Goal: Task Accomplishment & Management: Manage account settings

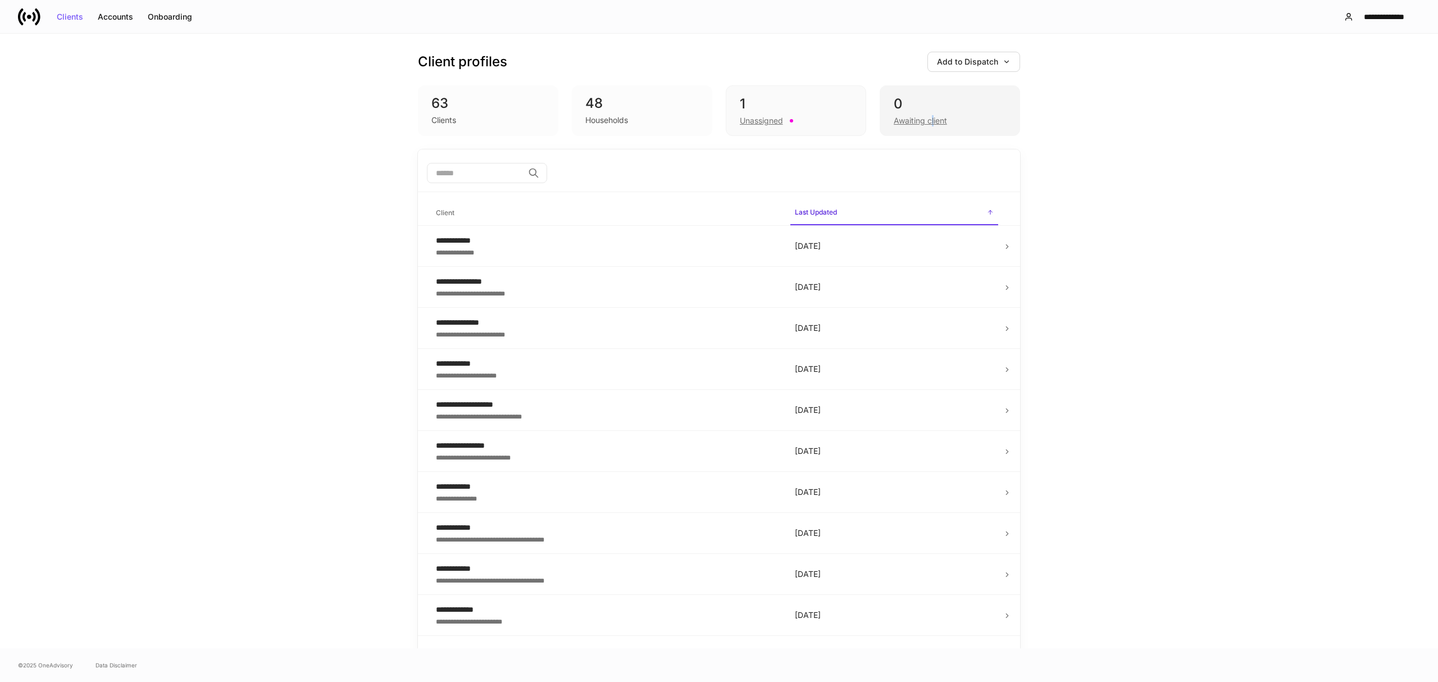
click at [928, 124] on div "Awaiting client" at bounding box center [920, 120] width 53 height 11
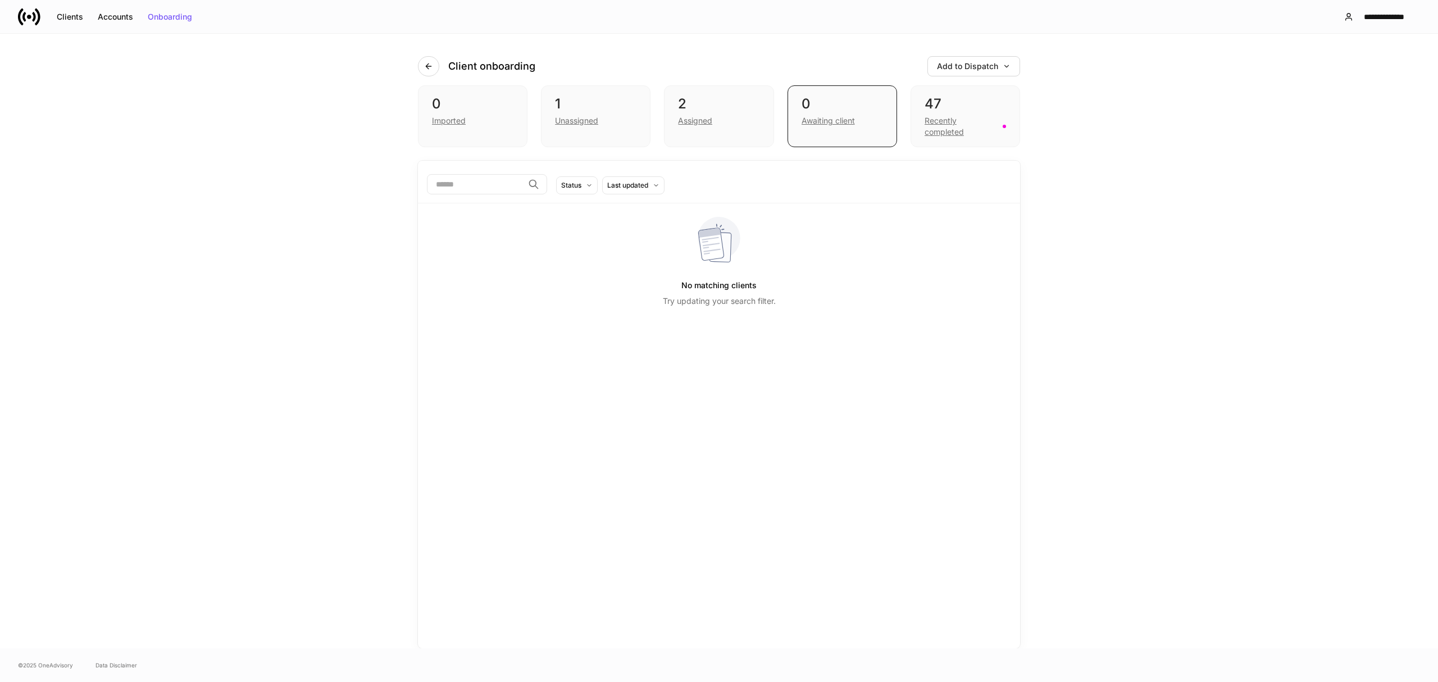
click at [928, 124] on div "Recently completed" at bounding box center [960, 126] width 71 height 22
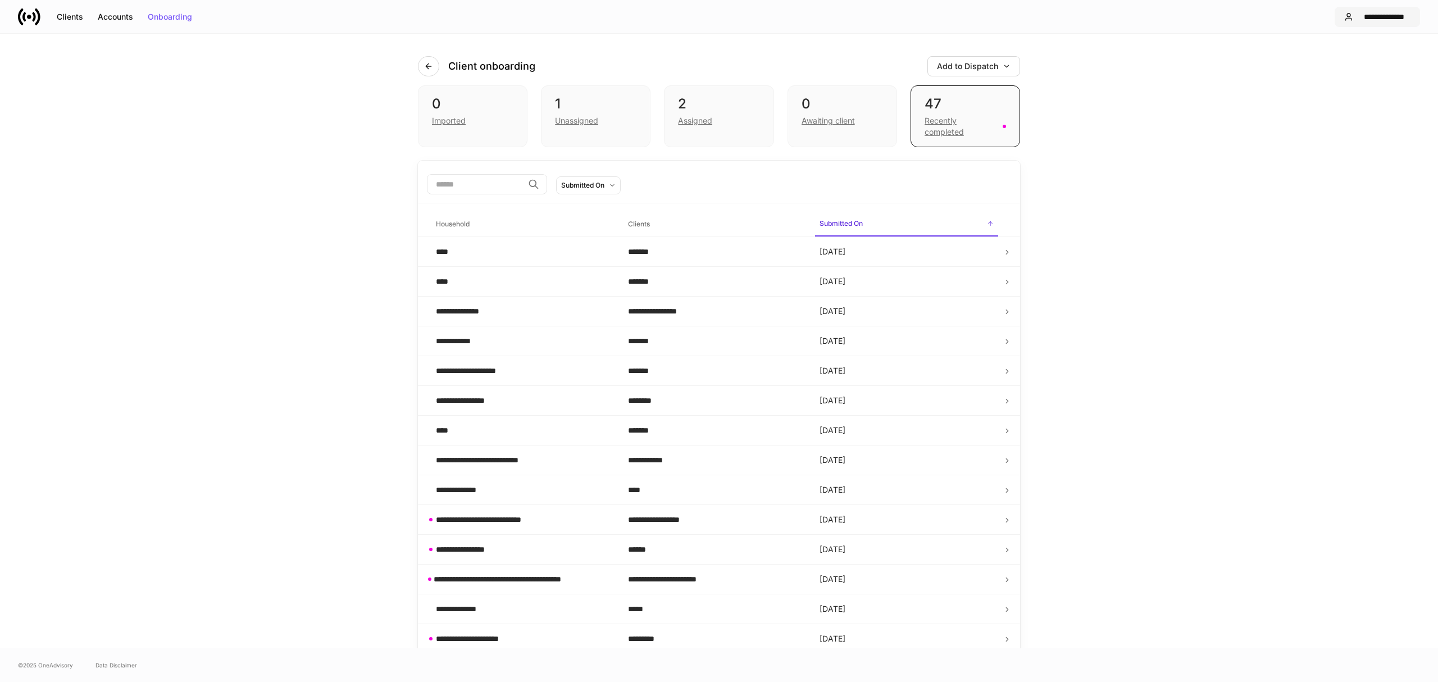
click at [1389, 18] on div "**********" at bounding box center [1384, 17] width 53 height 8
click at [1276, 110] on div "Logout" at bounding box center [1282, 110] width 26 height 11
